Goal: Find specific page/section: Find specific page/section

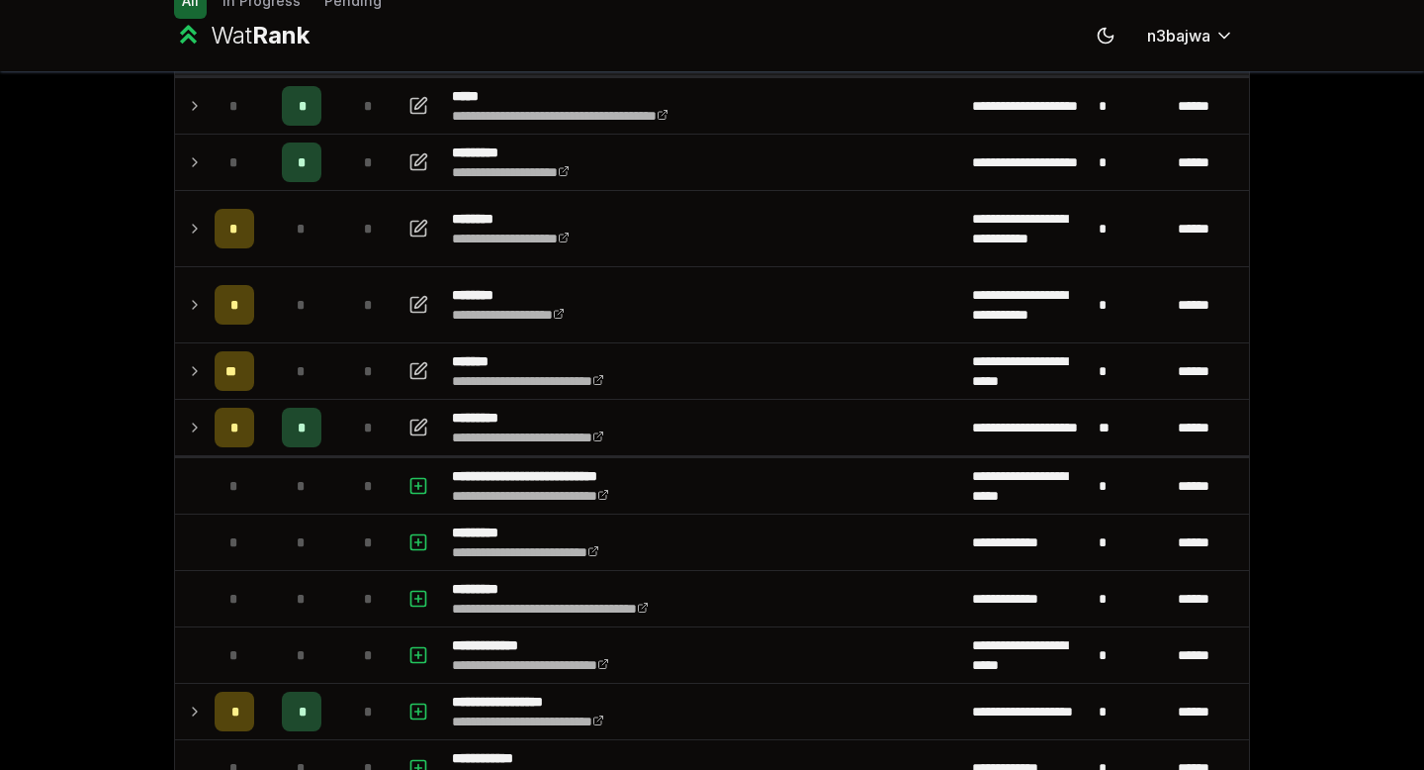
scroll to position [160, 0]
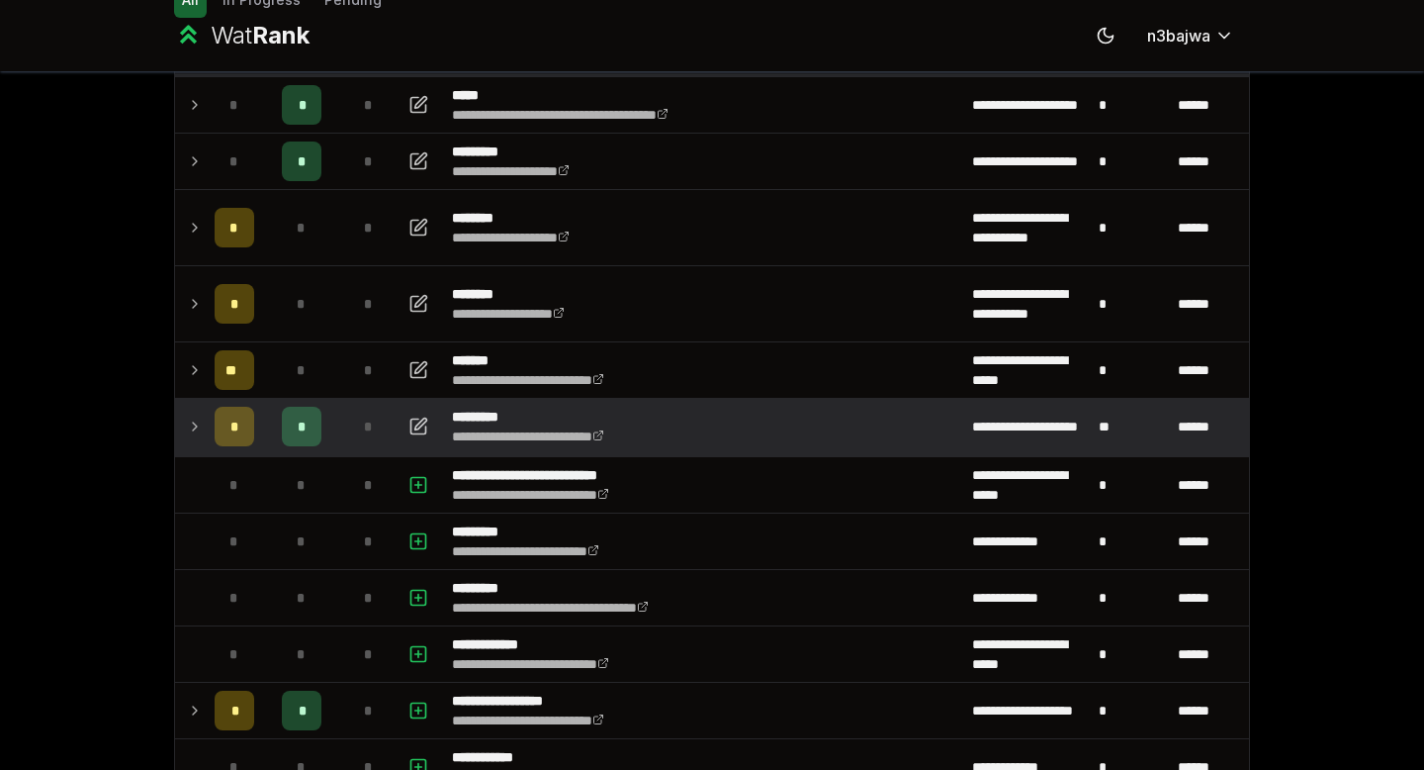
click at [194, 425] on icon at bounding box center [195, 426] width 16 height 24
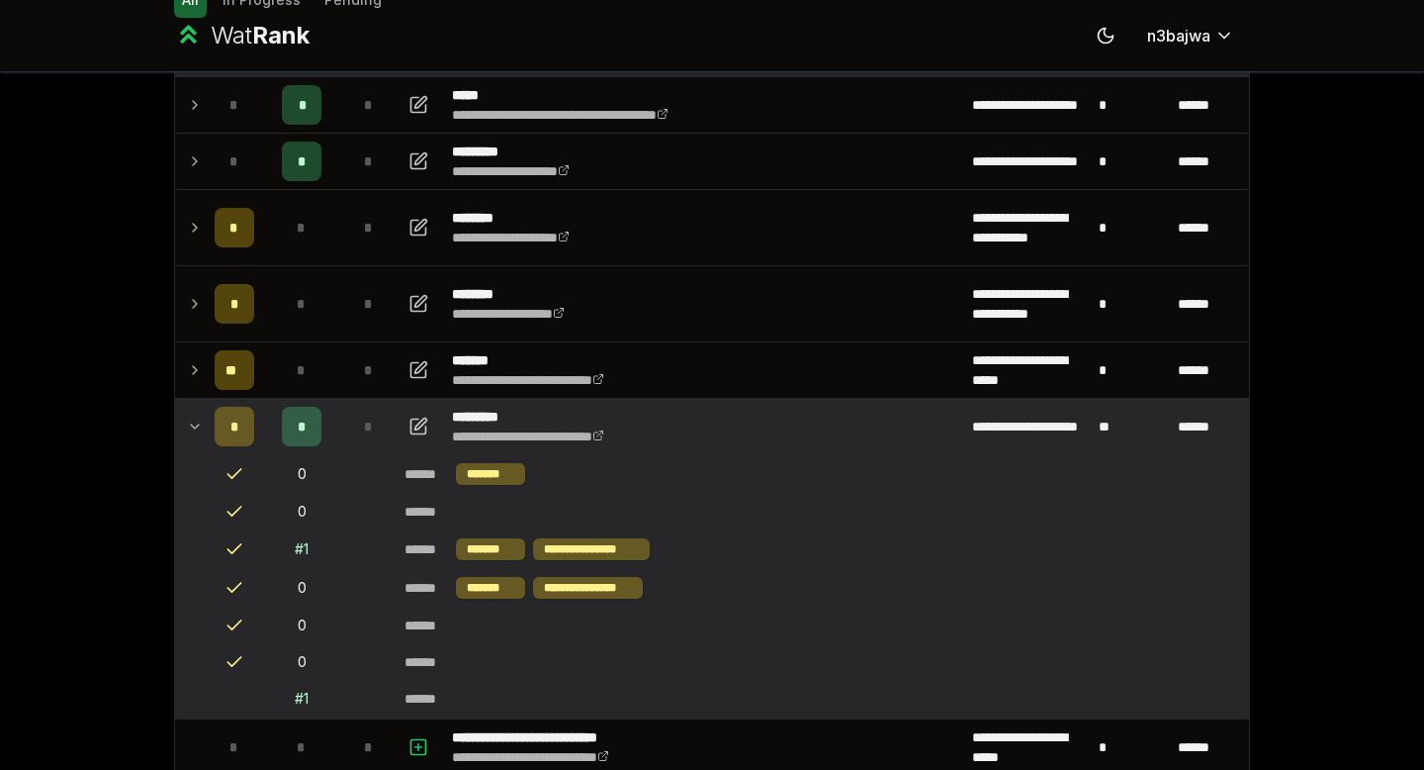
click at [195, 423] on icon at bounding box center [195, 426] width 16 height 24
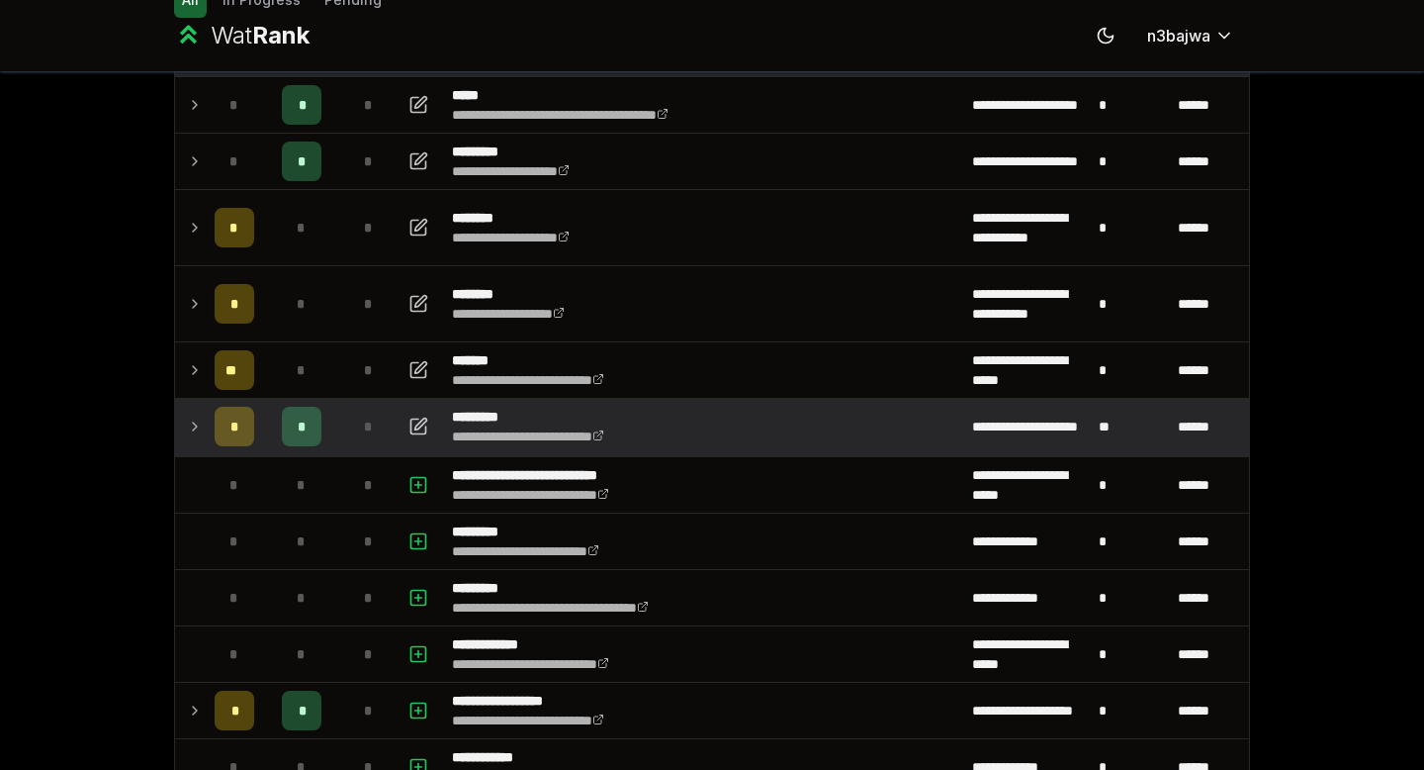
click at [195, 423] on icon at bounding box center [195, 426] width 4 height 8
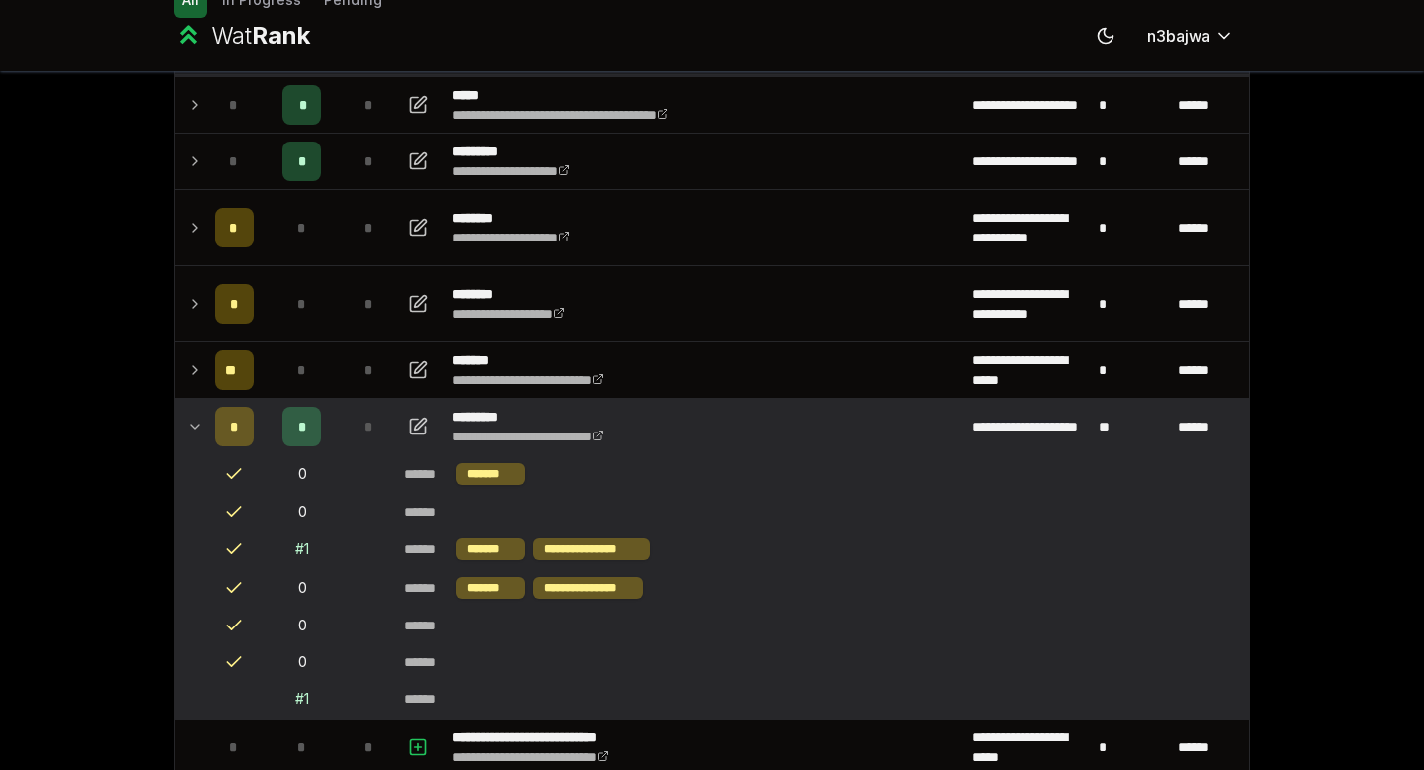
click at [195, 423] on icon at bounding box center [195, 426] width 16 height 24
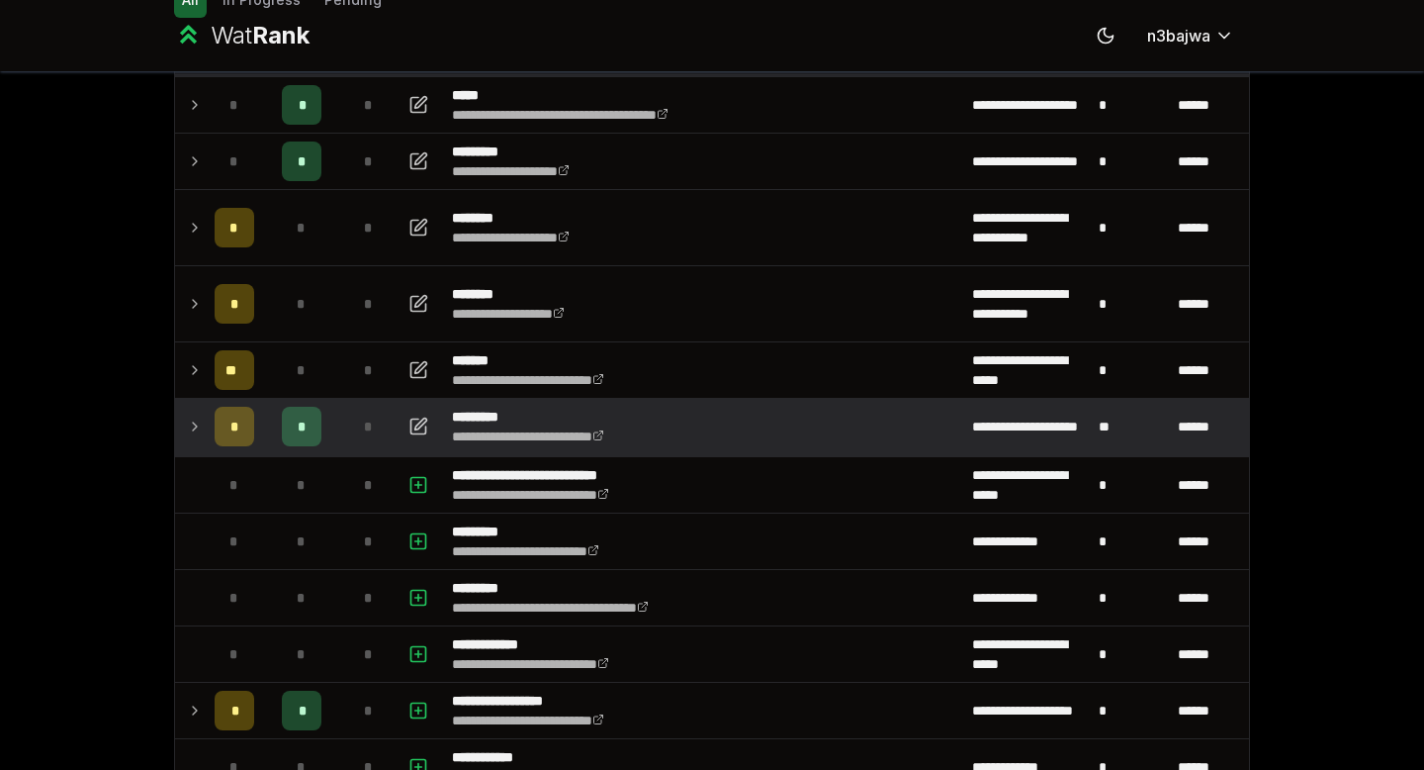
click at [195, 423] on icon at bounding box center [195, 426] width 4 height 8
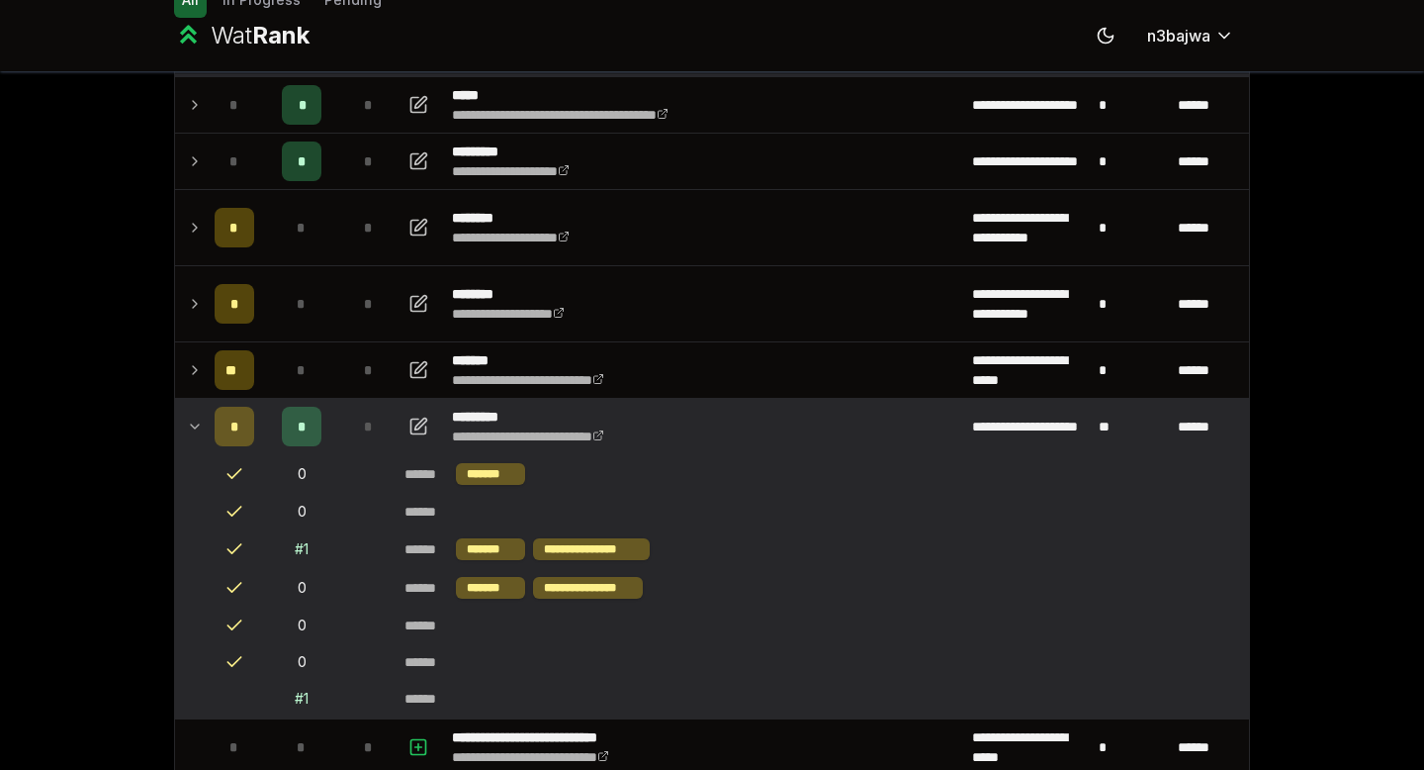
click at [195, 423] on icon at bounding box center [195, 426] width 16 height 24
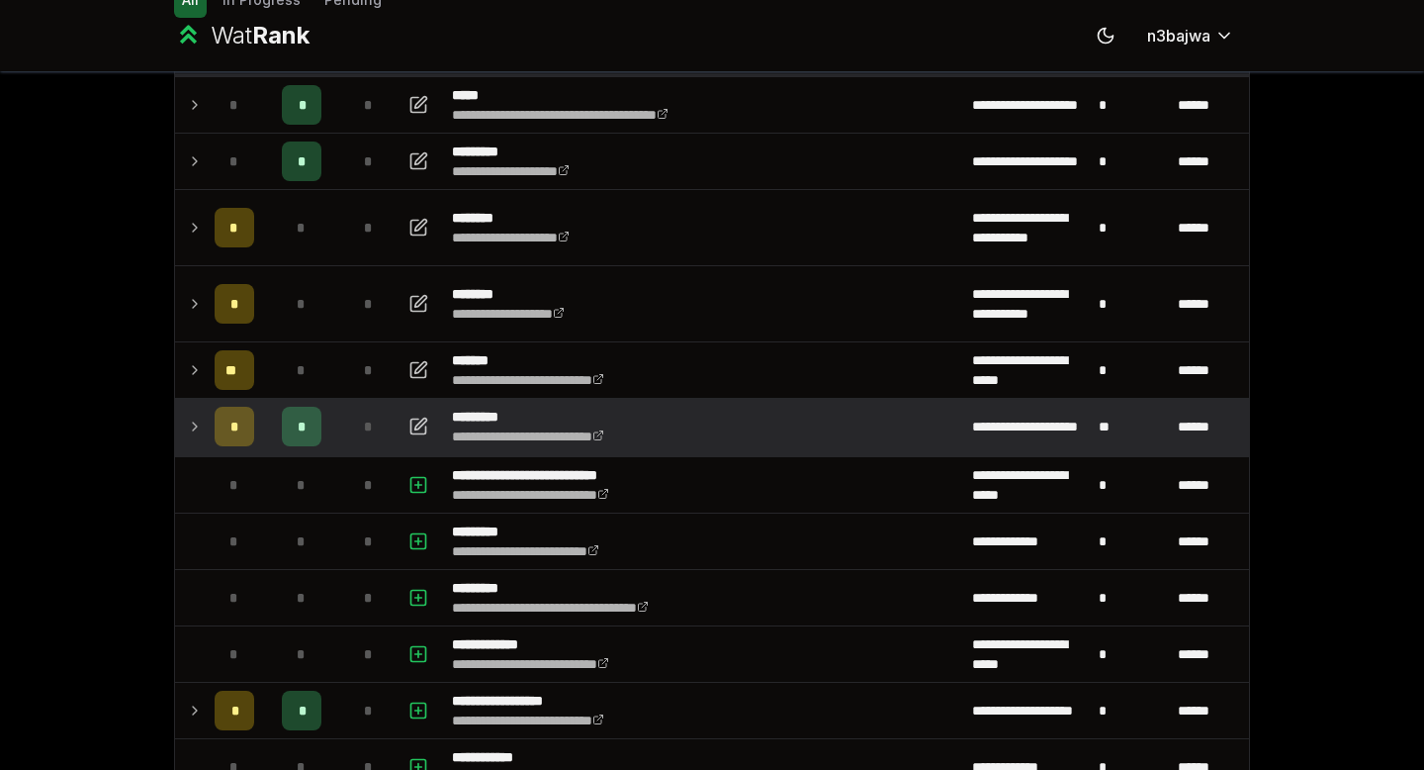
click at [195, 423] on icon at bounding box center [195, 426] width 4 height 8
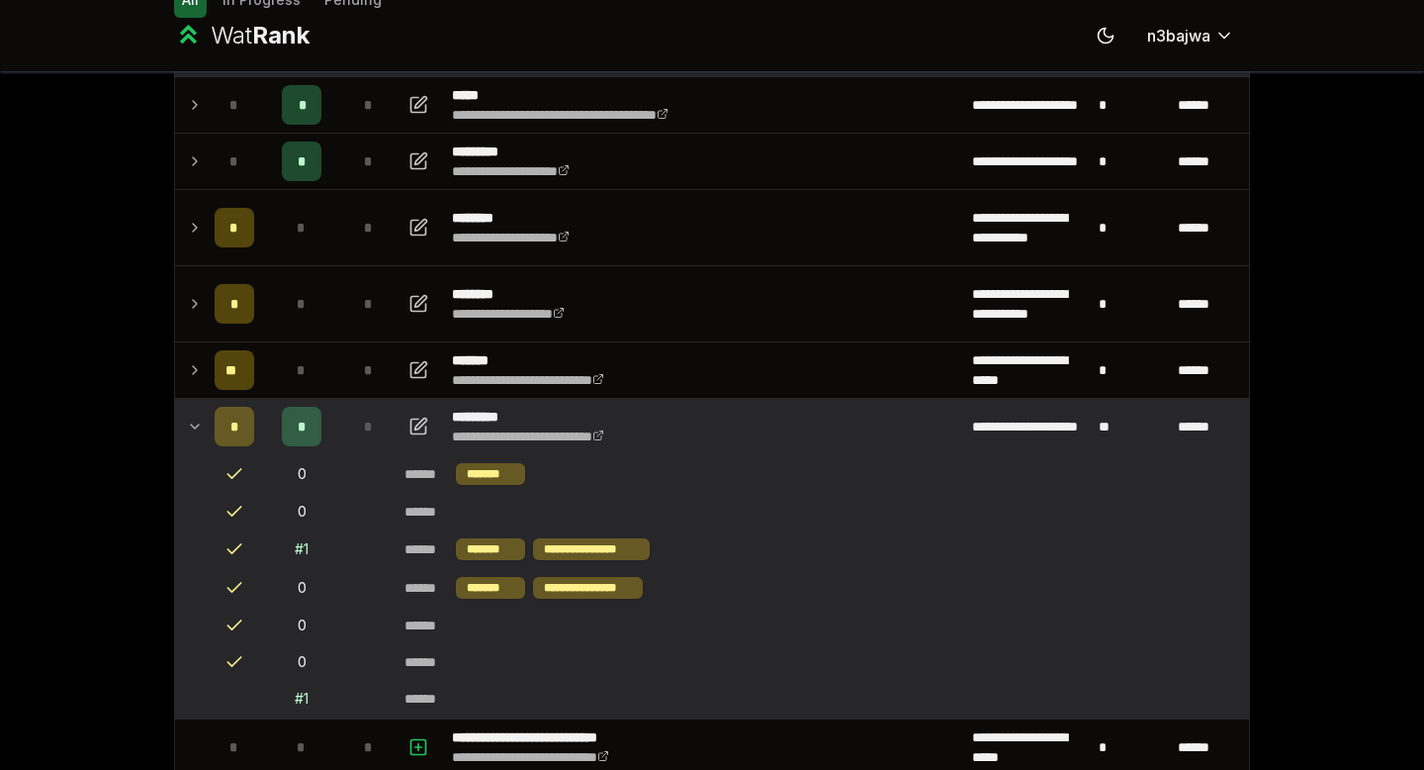
click at [195, 423] on icon at bounding box center [195, 426] width 16 height 24
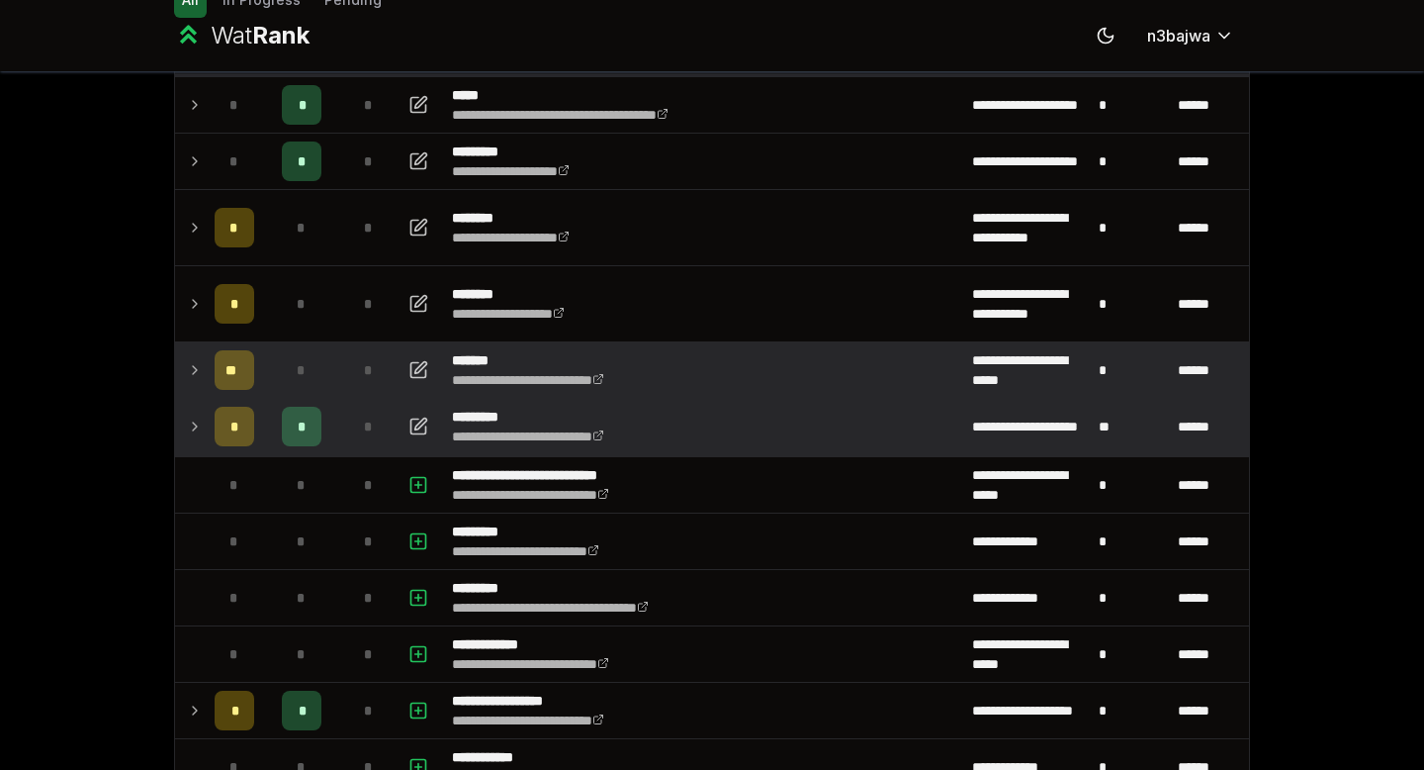
click at [194, 374] on icon at bounding box center [195, 370] width 16 height 24
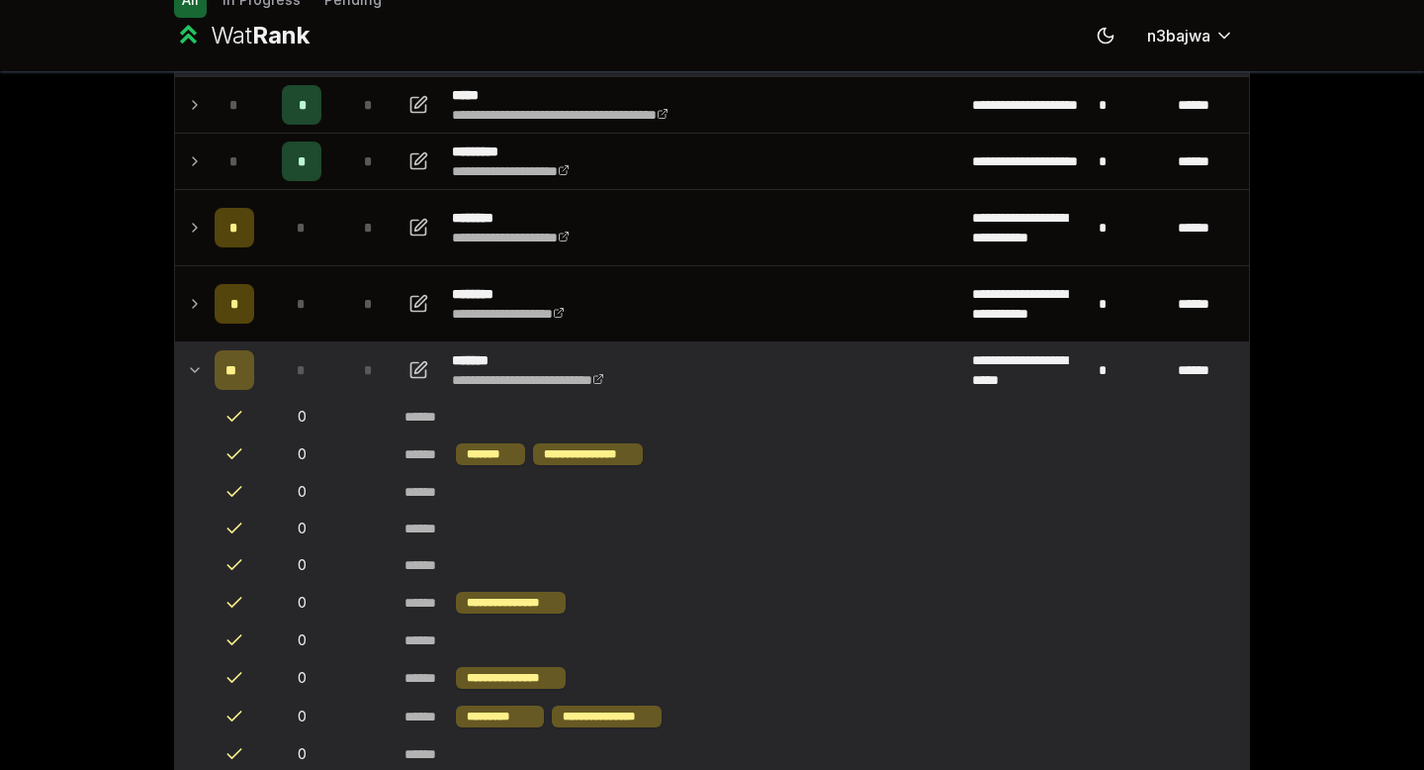
click at [195, 375] on icon at bounding box center [195, 370] width 16 height 24
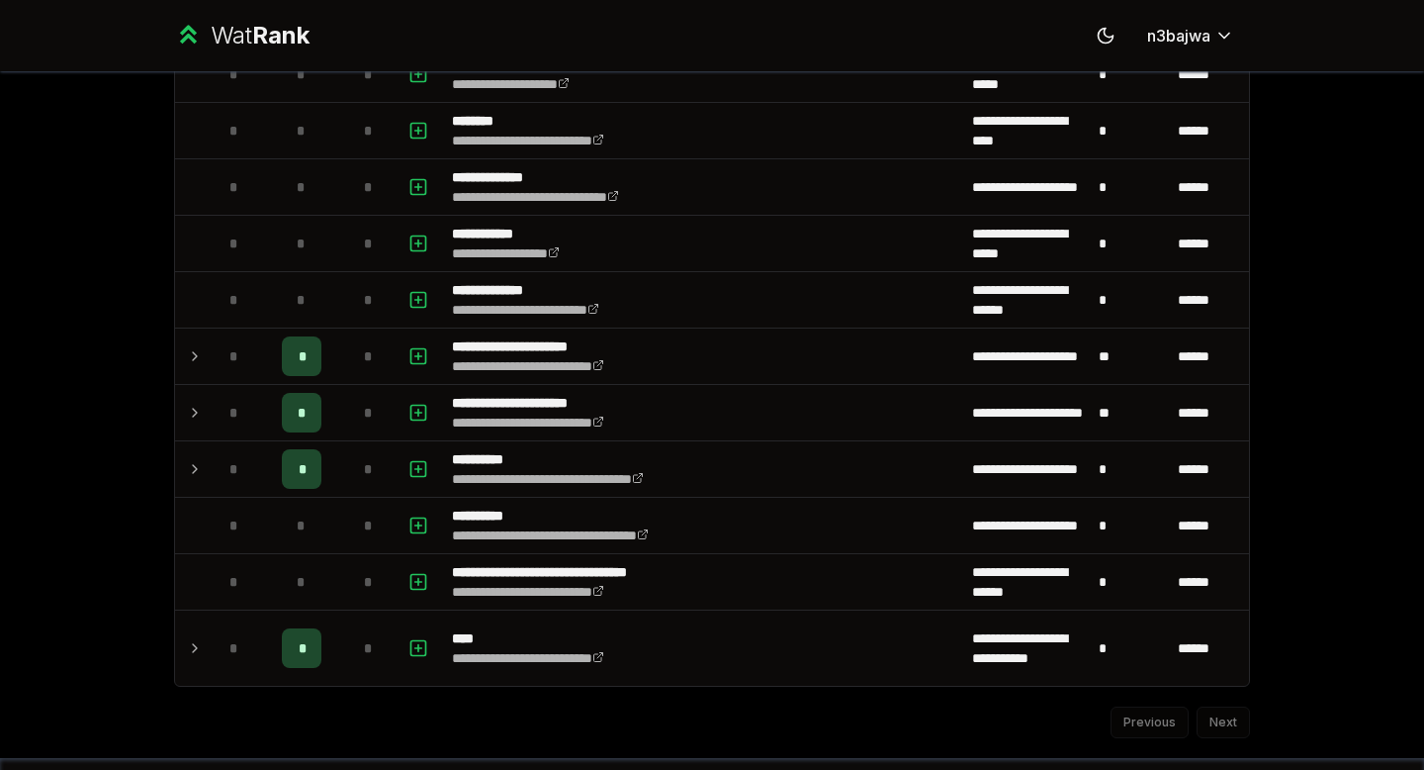
scroll to position [2133, 0]
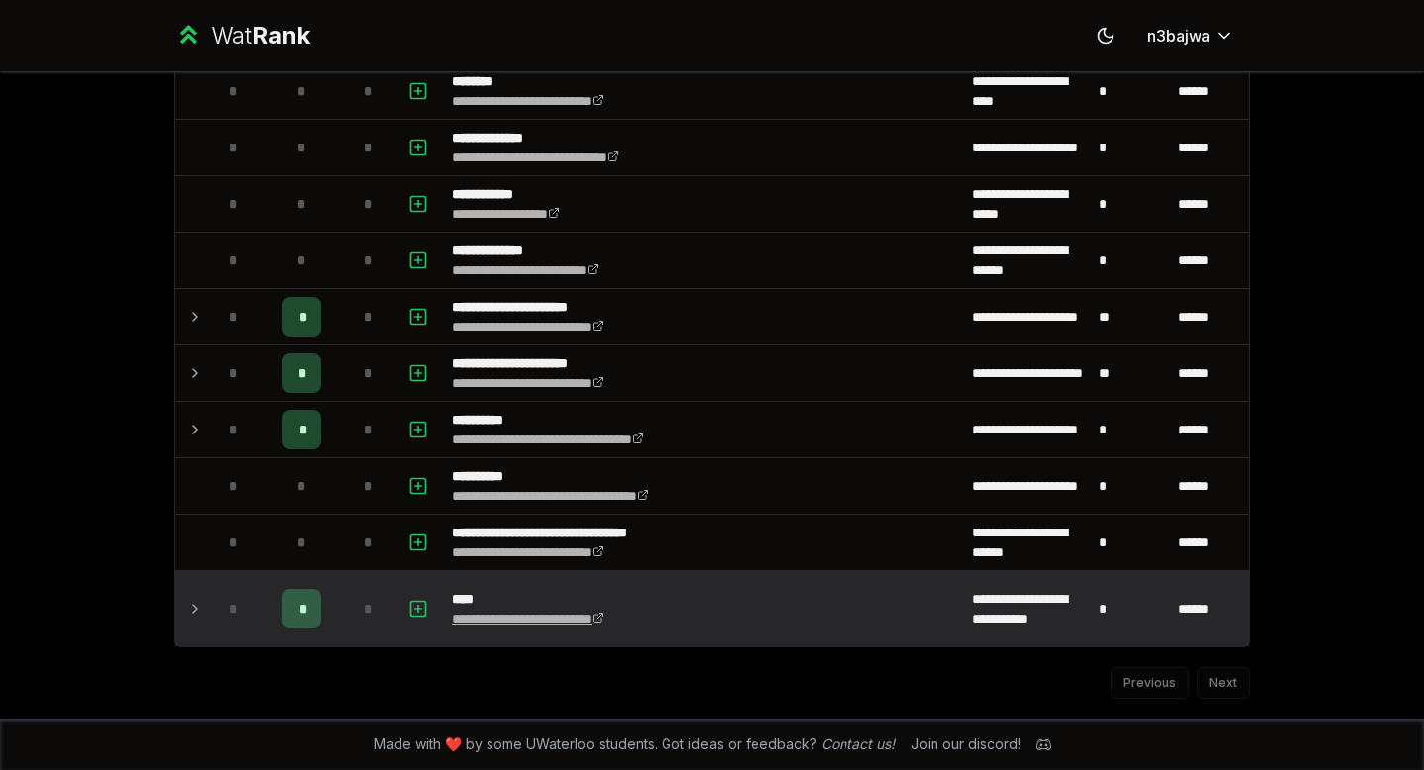
click at [476, 611] on link "**********" at bounding box center [528, 618] width 152 height 14
